Goal: Task Accomplishment & Management: Manage account settings

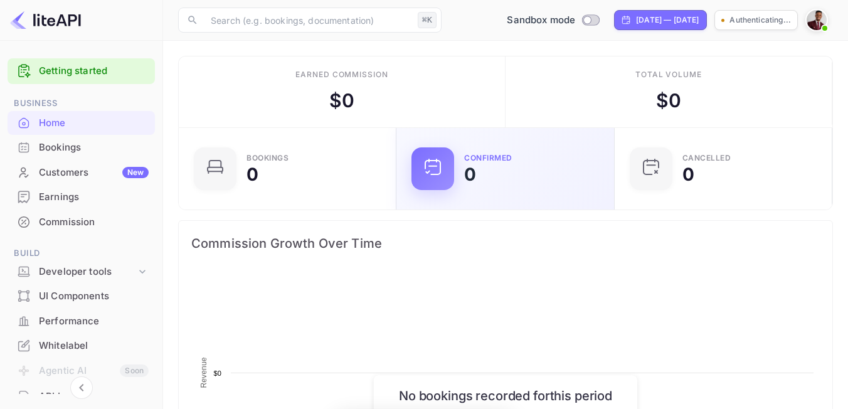
scroll to position [204, 210]
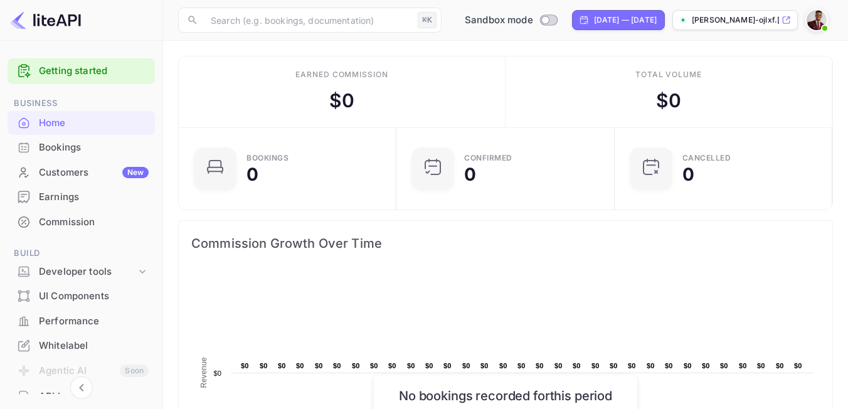
click at [789, 17] on icon at bounding box center [785, 20] width 7 height 7
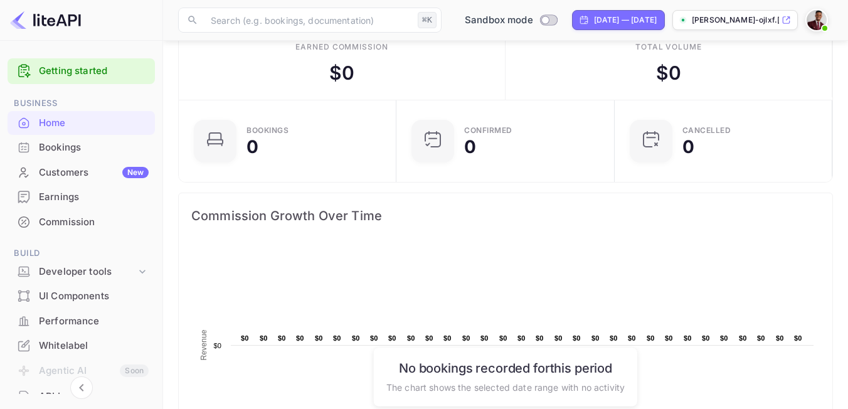
scroll to position [42, 0]
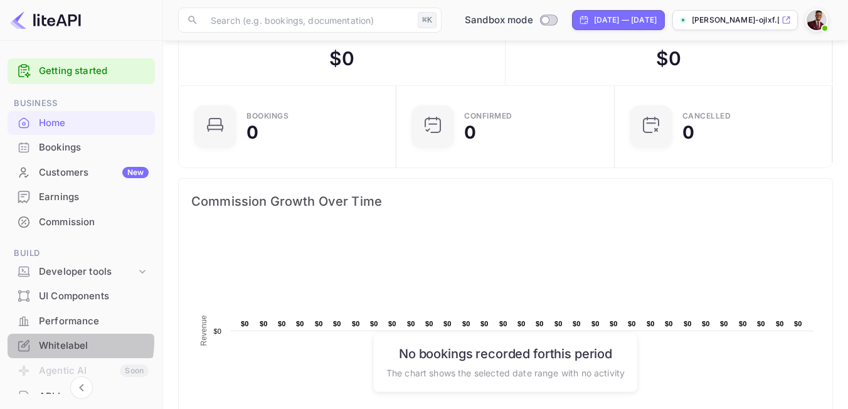
click at [60, 342] on div "Whitelabel" at bounding box center [94, 346] width 110 height 14
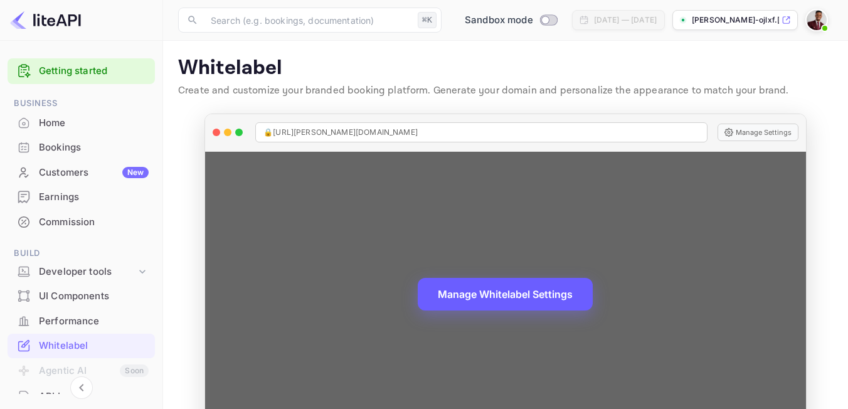
click at [493, 297] on button "Manage Whitelabel Settings" at bounding box center [505, 294] width 175 height 33
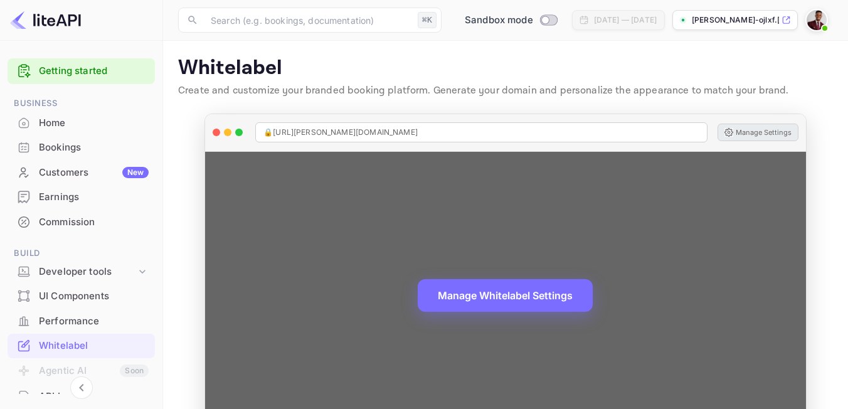
click at [756, 134] on button "Manage Settings" at bounding box center [757, 132] width 81 height 18
